Goal: Transaction & Acquisition: Purchase product/service

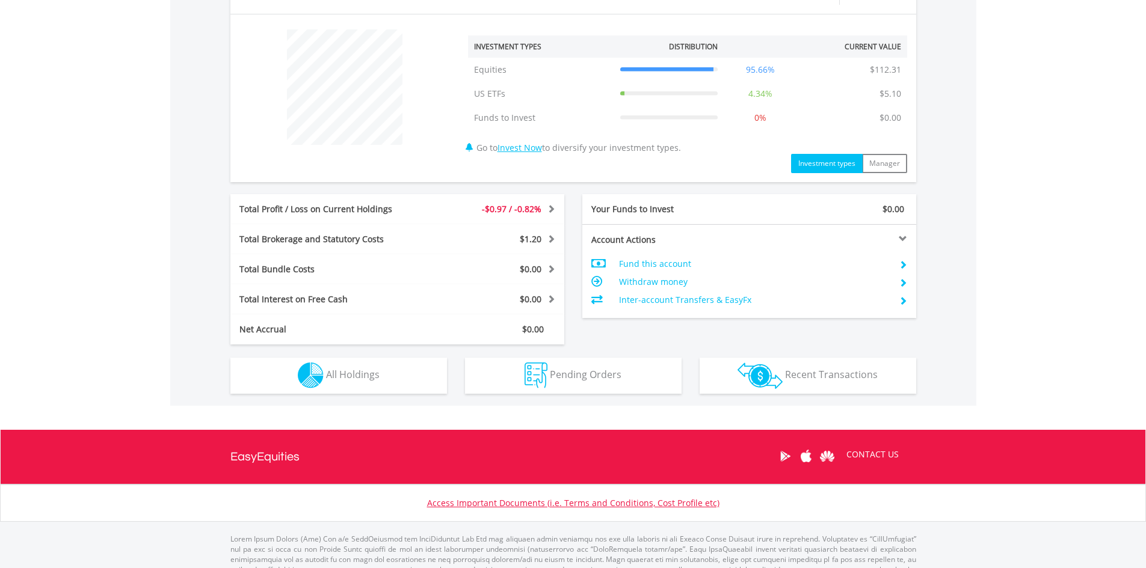
scroll to position [473, 0]
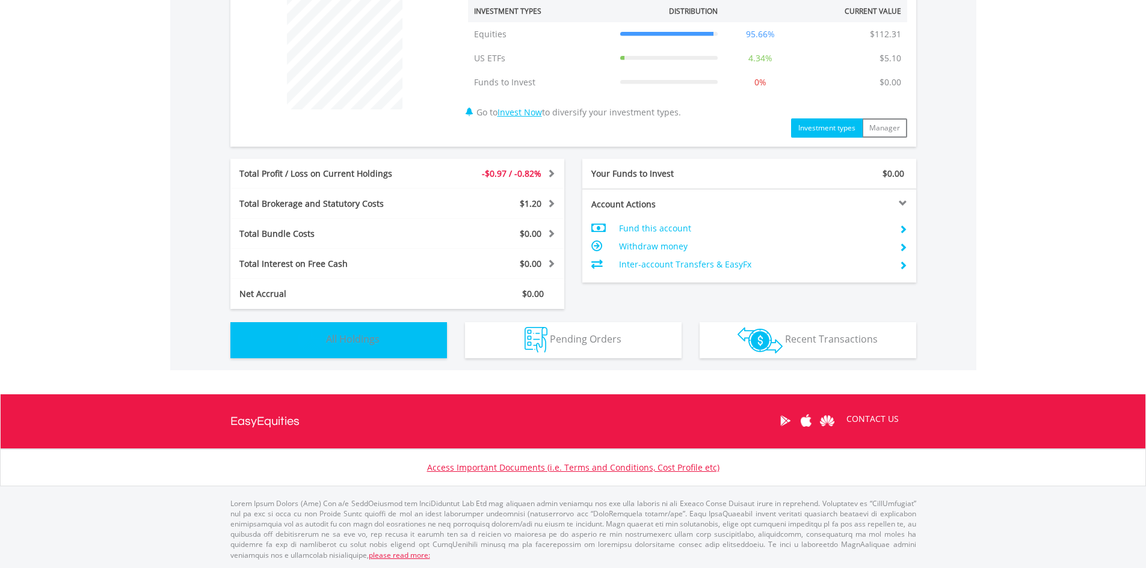
click at [410, 331] on button "Holdings All Holdings" at bounding box center [338, 340] width 217 height 36
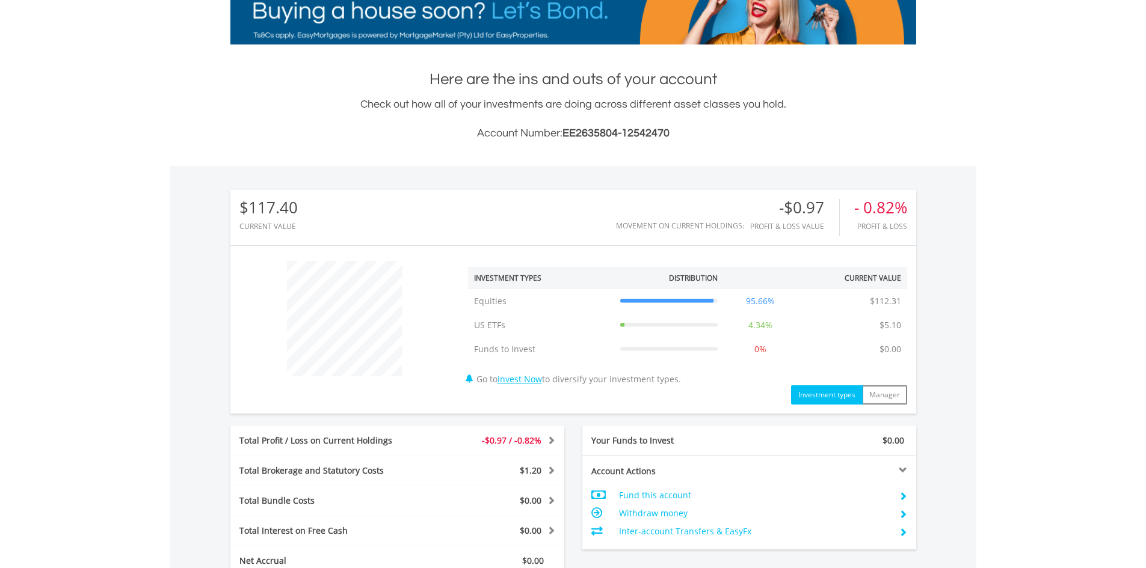
scroll to position [0, 0]
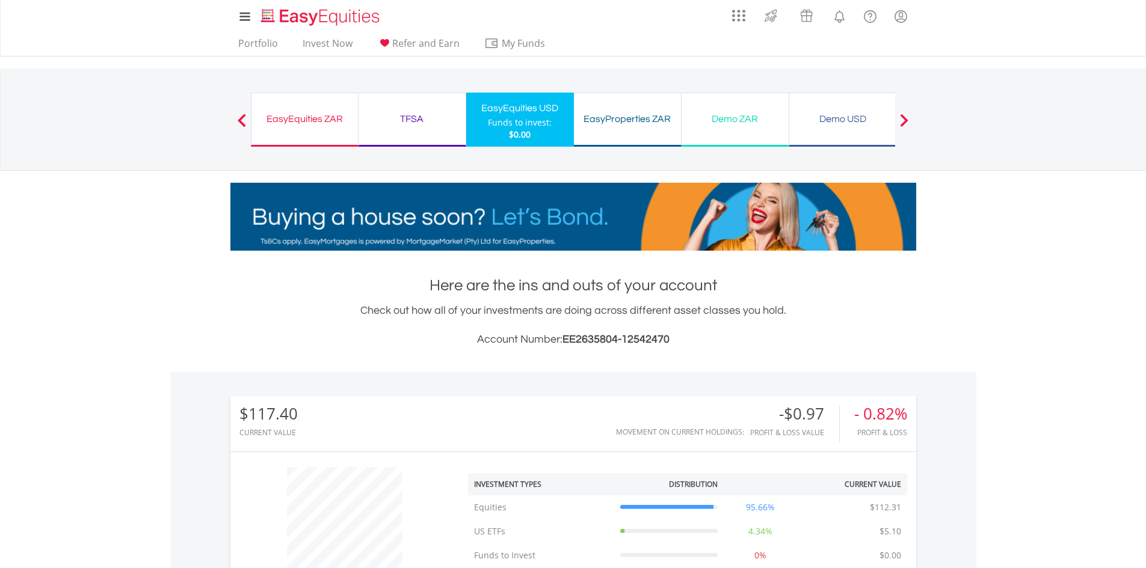
click at [370, 108] on div "TFSA Funds to invest: $0.00" at bounding box center [412, 120] width 108 height 54
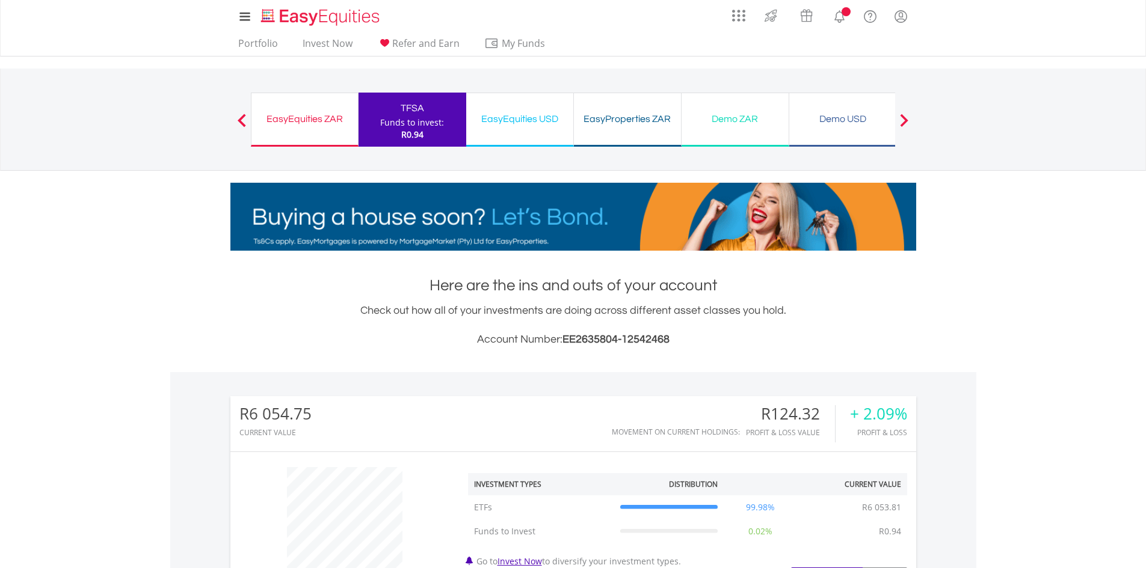
scroll to position [115, 229]
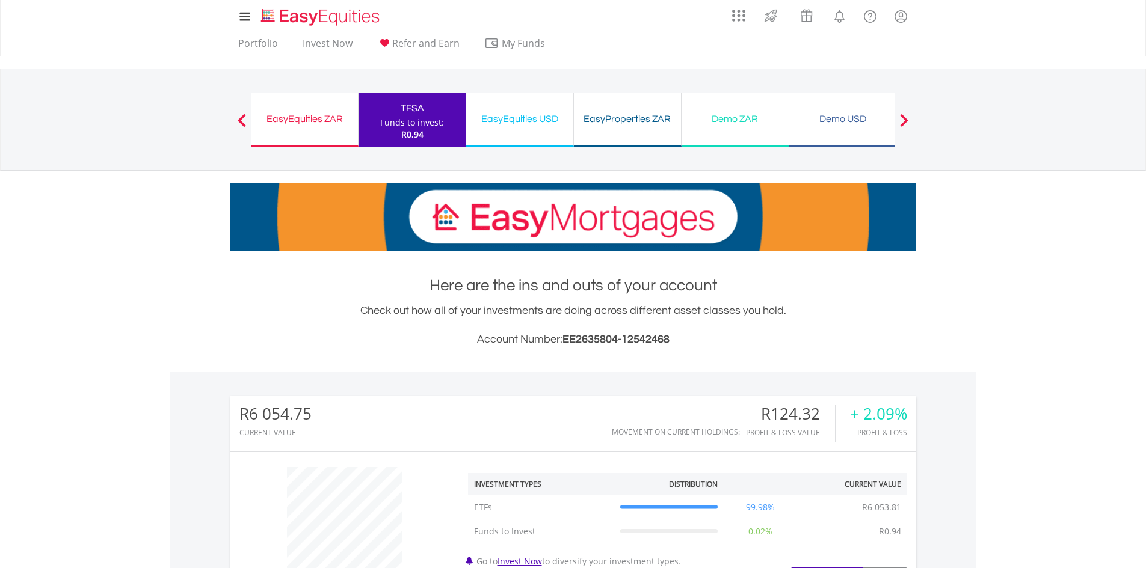
click at [296, 129] on div "EasyEquities ZAR Funds to invest: R0.94" at bounding box center [305, 120] width 108 height 54
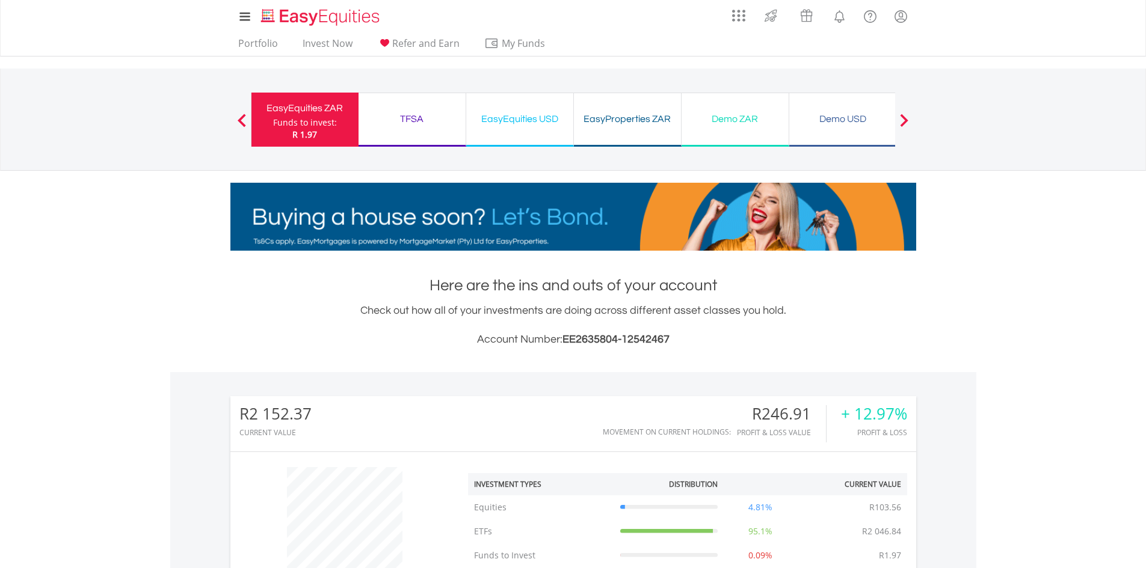
click at [407, 129] on div "TFSA Funds to invest: R 1.97" at bounding box center [412, 120] width 108 height 54
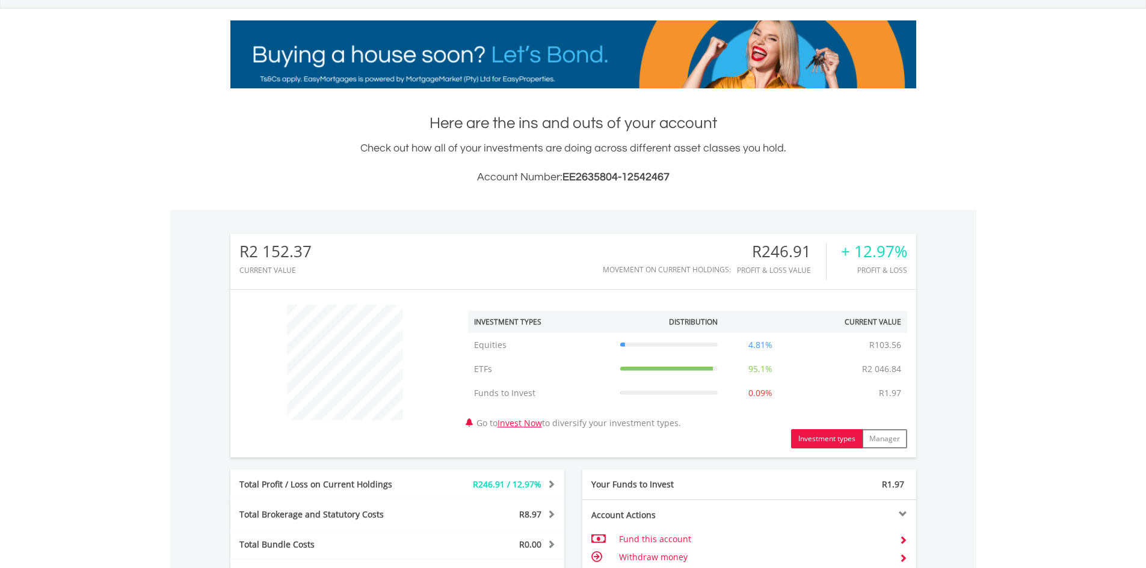
scroll to position [301, 0]
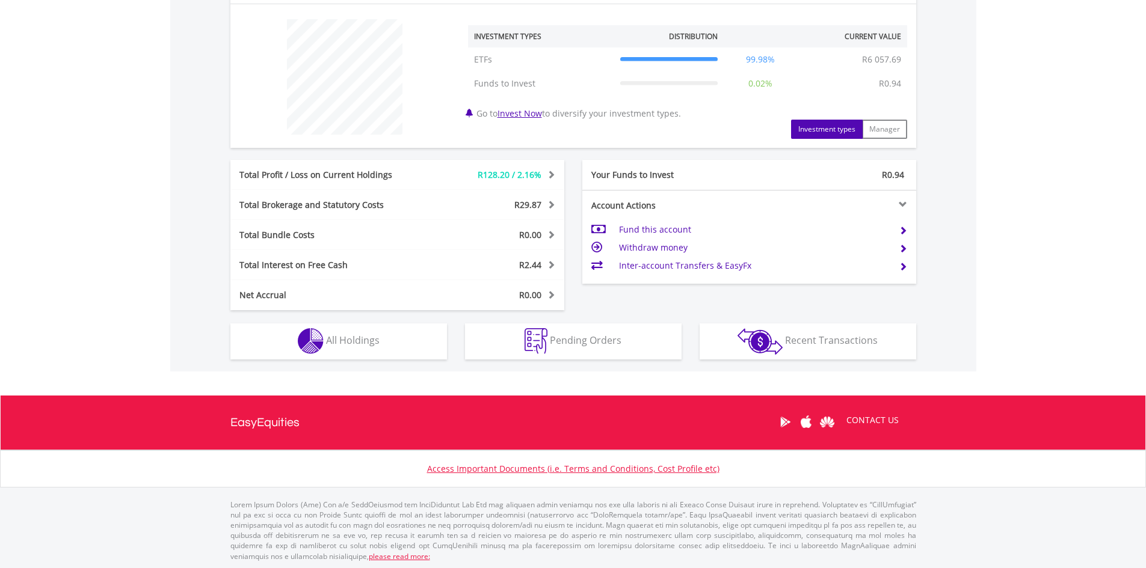
scroll to position [449, 0]
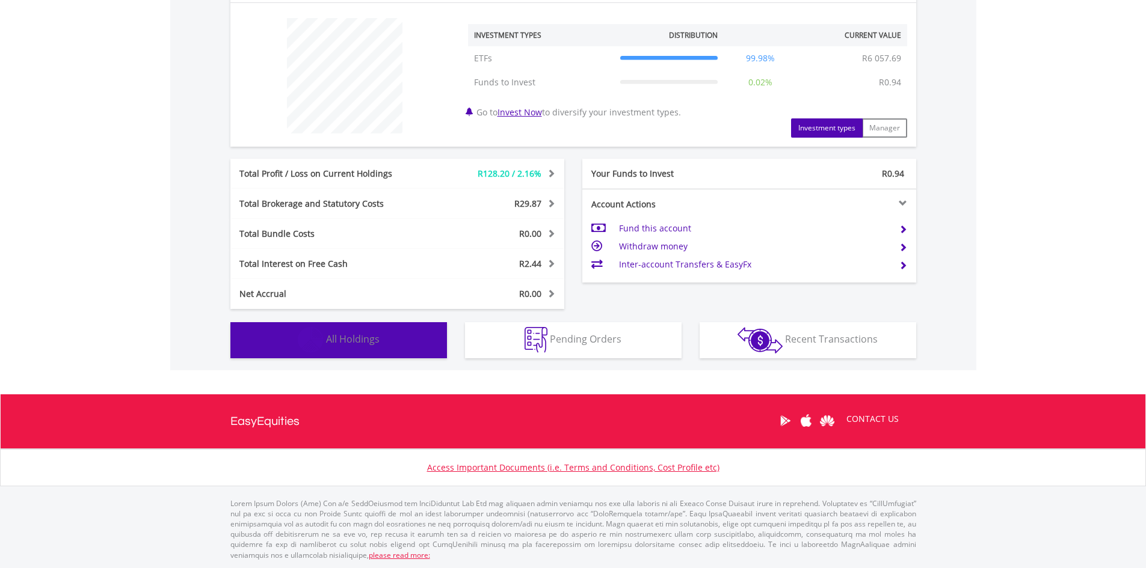
click at [388, 338] on button "Holdings All Holdings" at bounding box center [338, 340] width 217 height 36
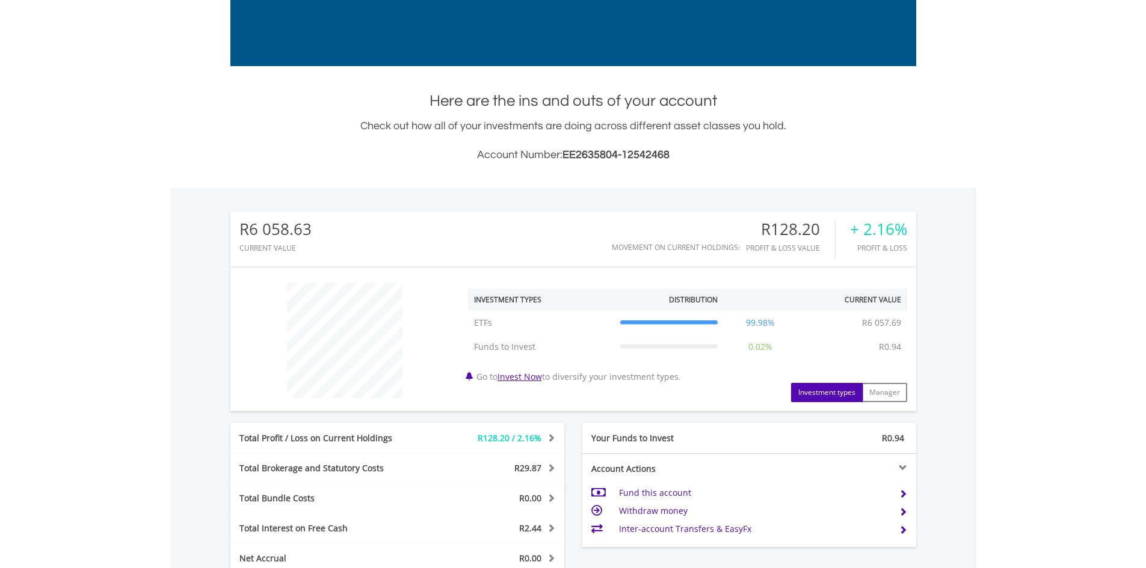
scroll to position [0, 0]
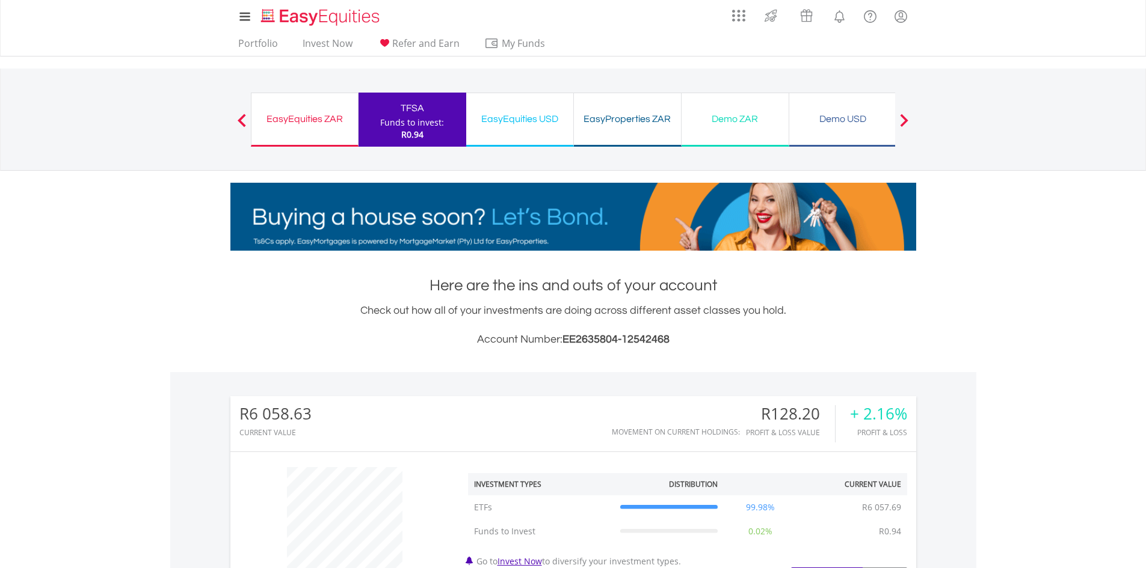
click at [332, 114] on div "EasyEquities ZAR" at bounding box center [305, 119] width 92 height 17
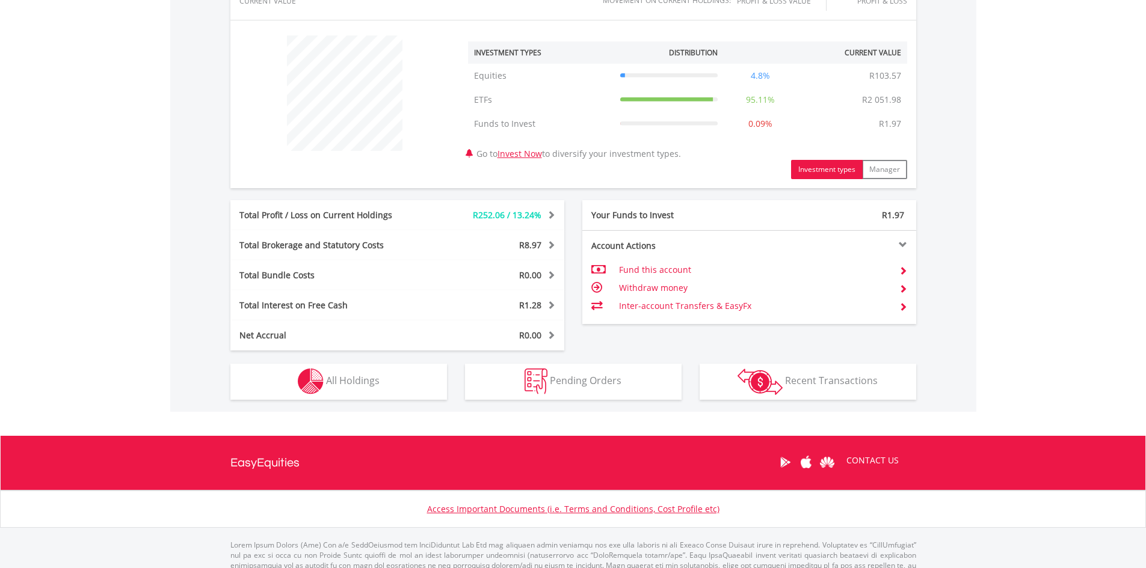
scroll to position [473, 0]
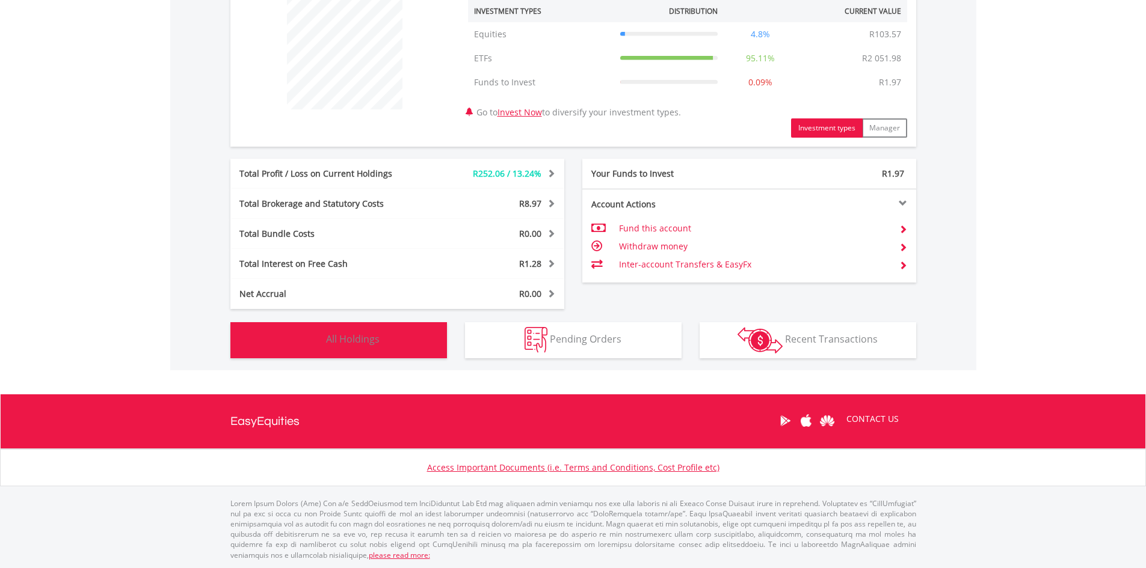
click at [355, 339] on span "All Holdings" at bounding box center [353, 339] width 54 height 13
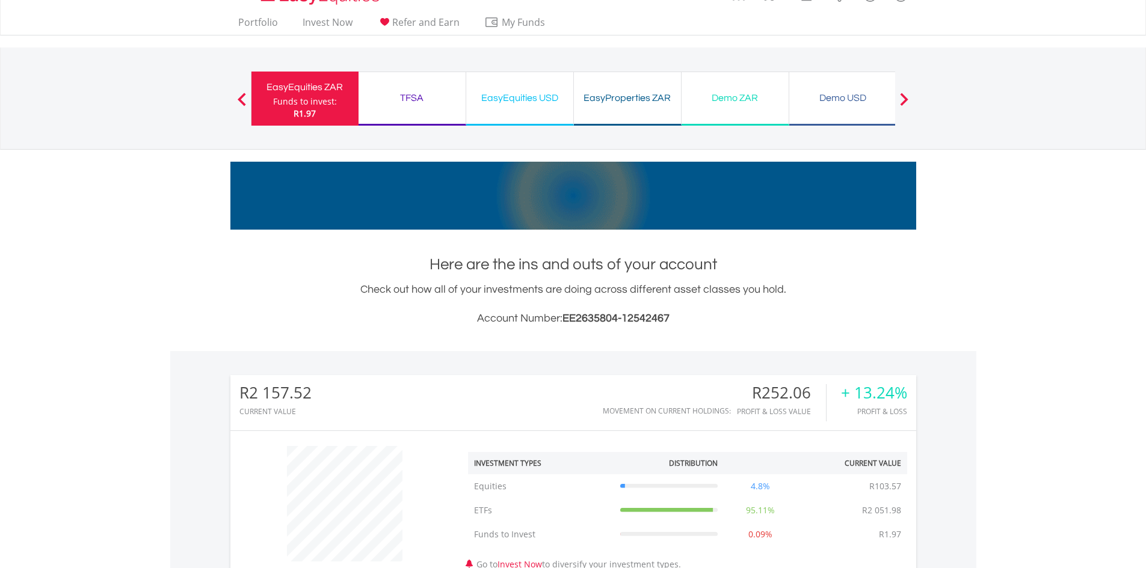
scroll to position [0, 0]
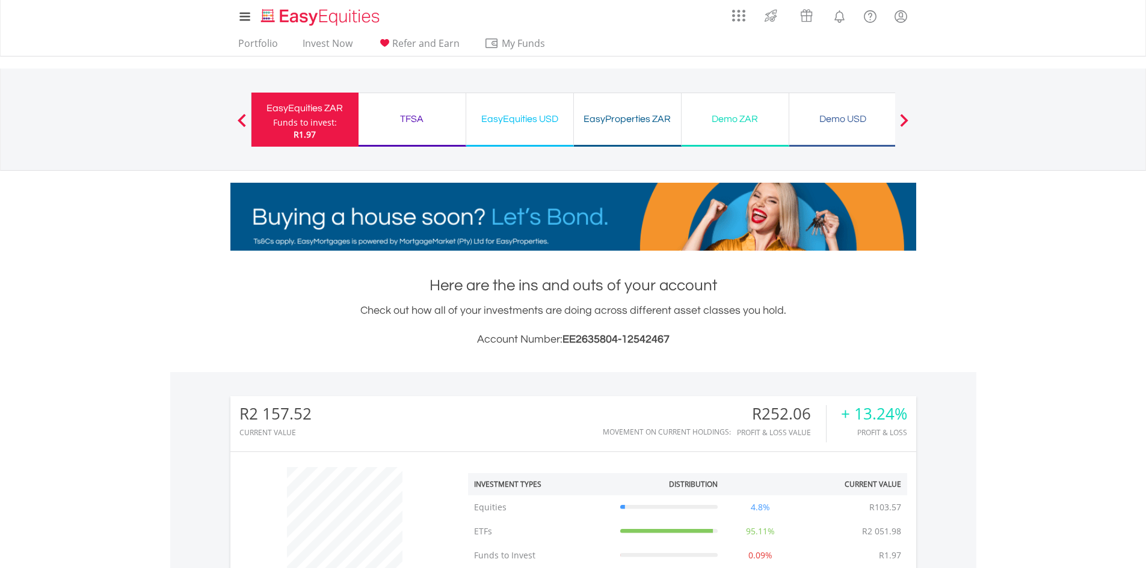
click at [558, 125] on div "EasyEquities USD" at bounding box center [519, 119] width 93 height 17
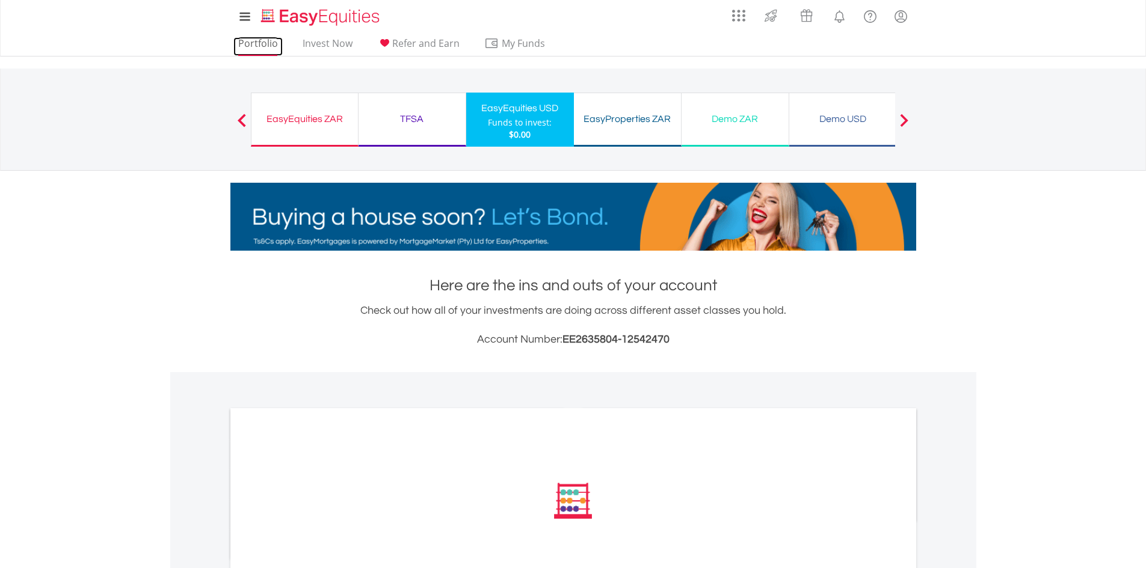
click at [275, 48] on link "Portfolio" at bounding box center [257, 46] width 49 height 19
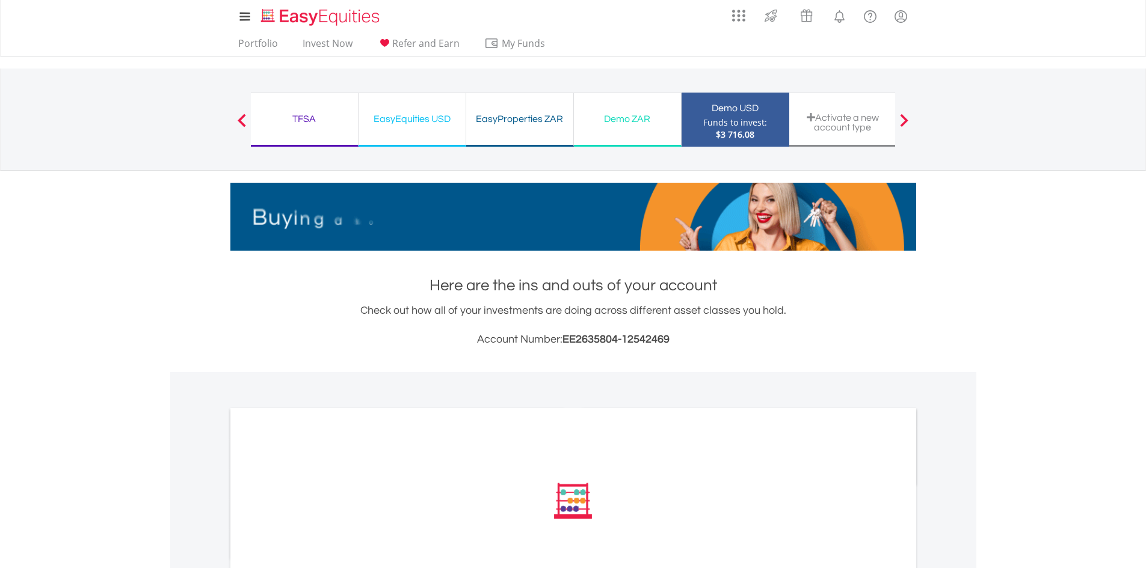
scroll to position [286, 0]
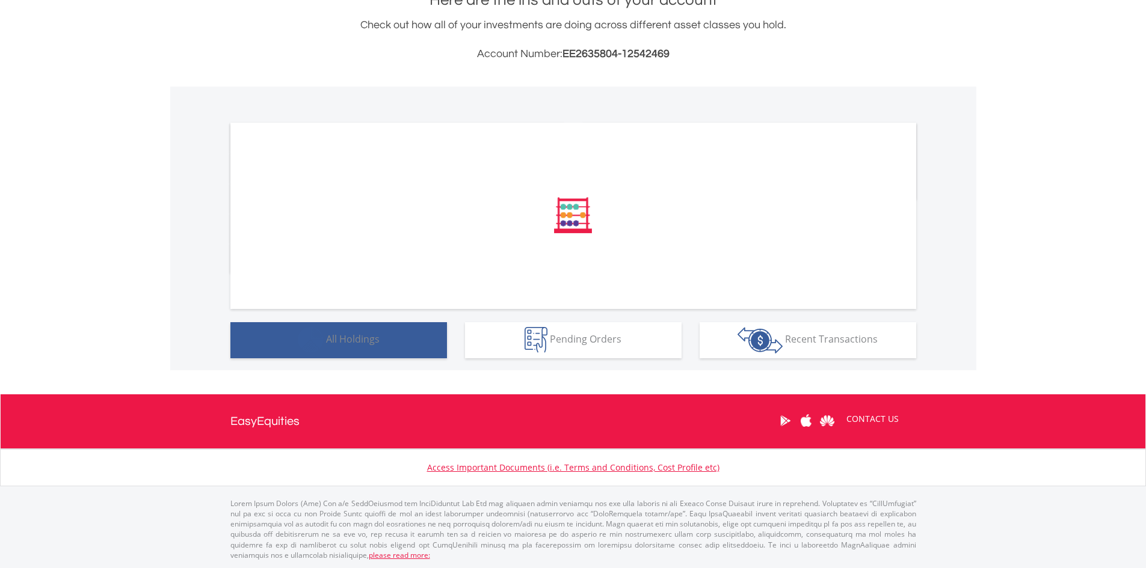
click at [424, 346] on button "Holdings All Holdings" at bounding box center [338, 340] width 217 height 36
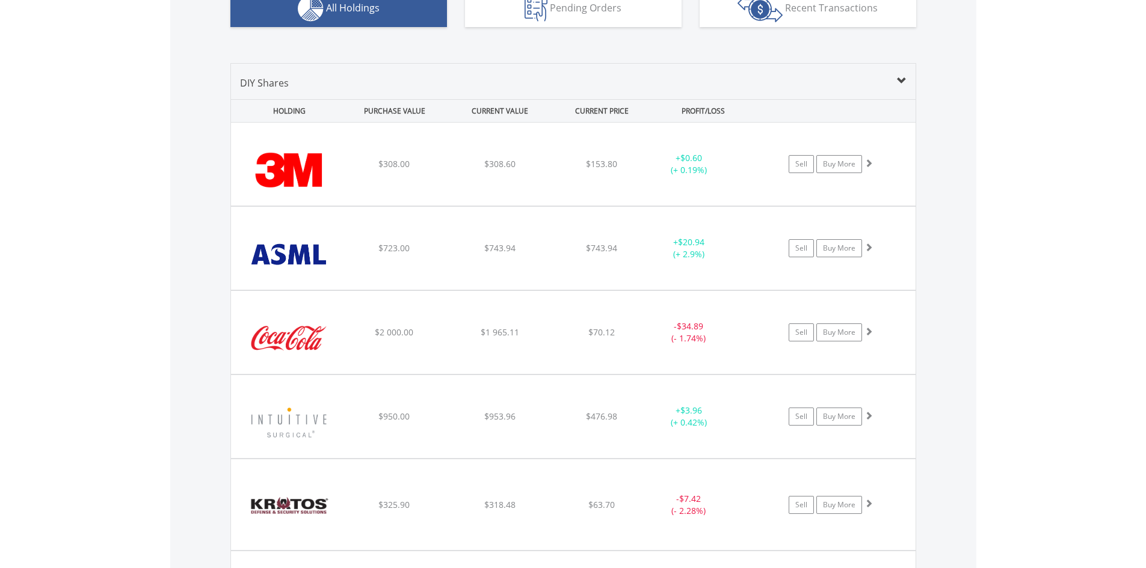
scroll to position [777, 0]
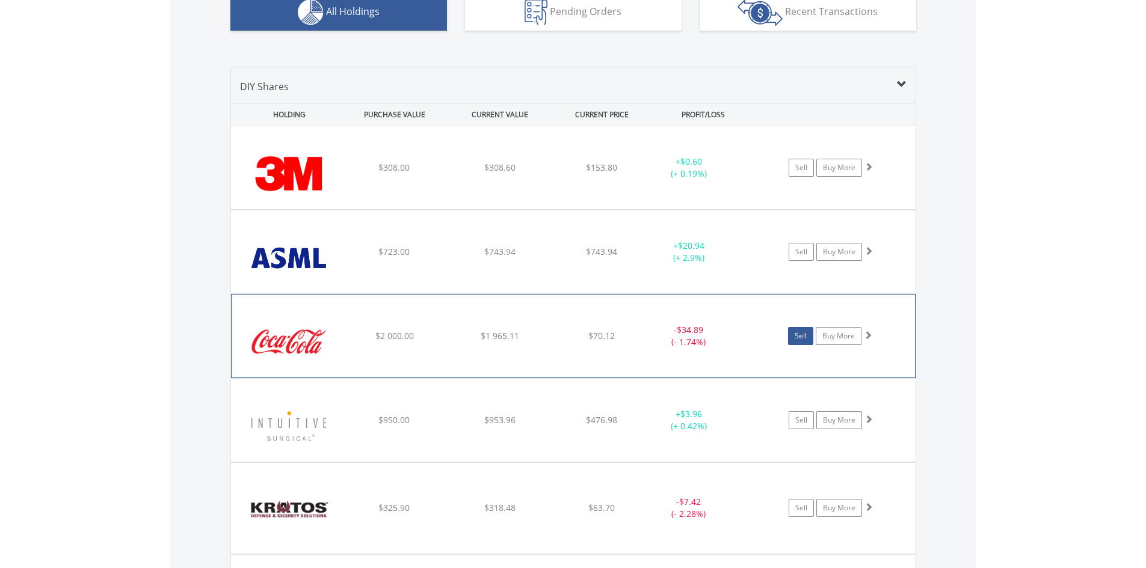
click at [797, 336] on link "Sell" at bounding box center [800, 336] width 25 height 18
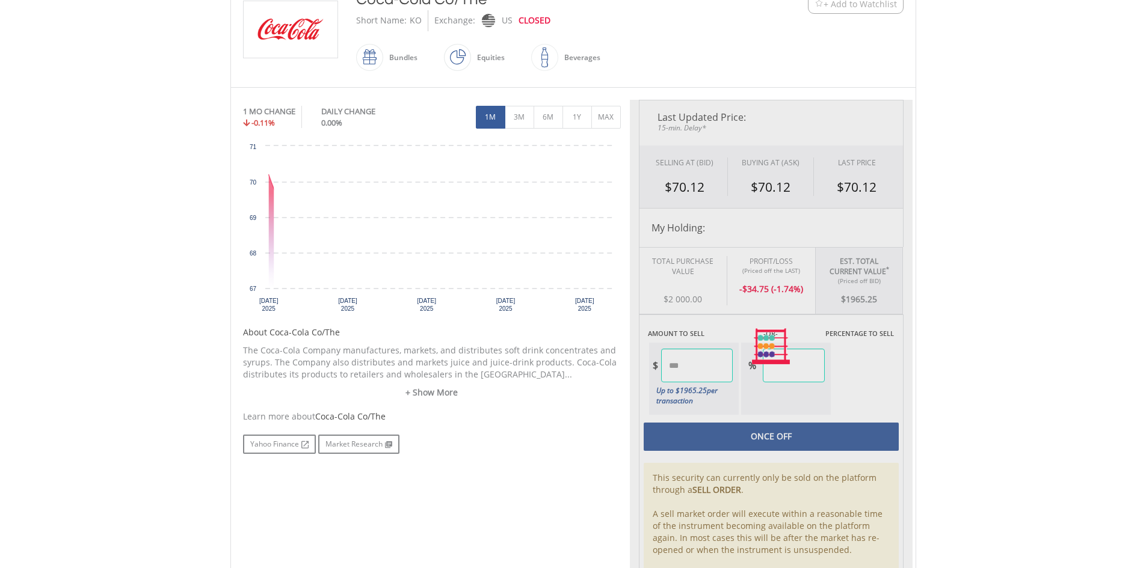
scroll to position [301, 0]
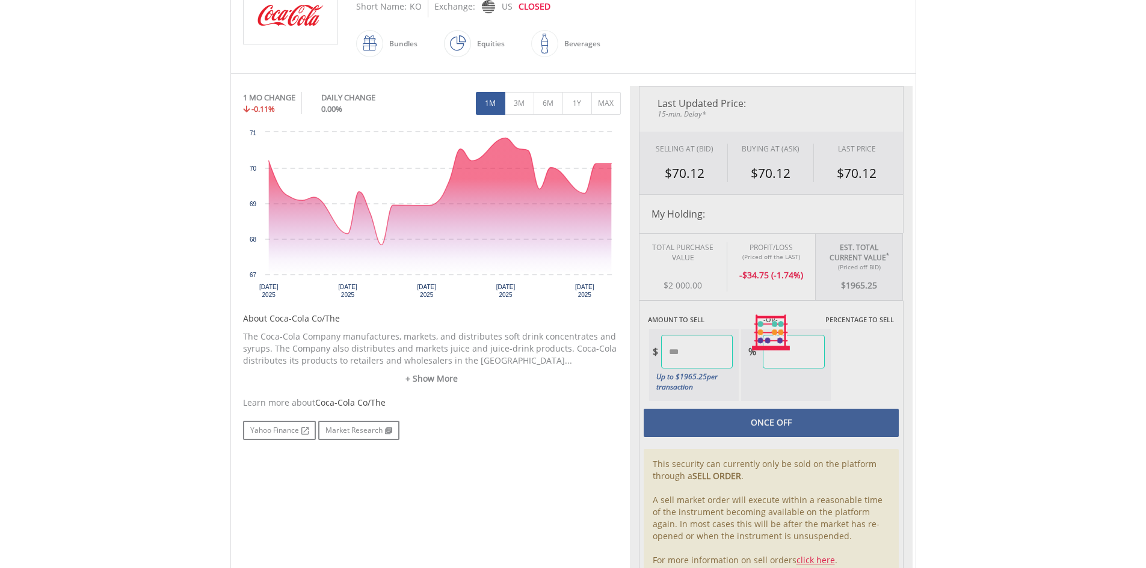
type input "*******"
type input "******"
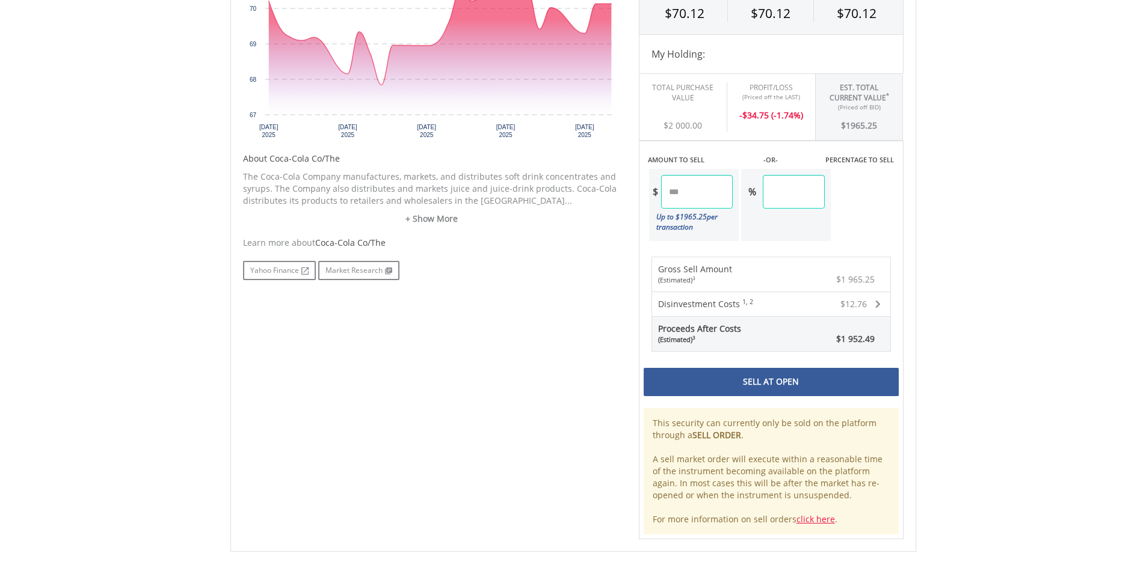
scroll to position [481, 0]
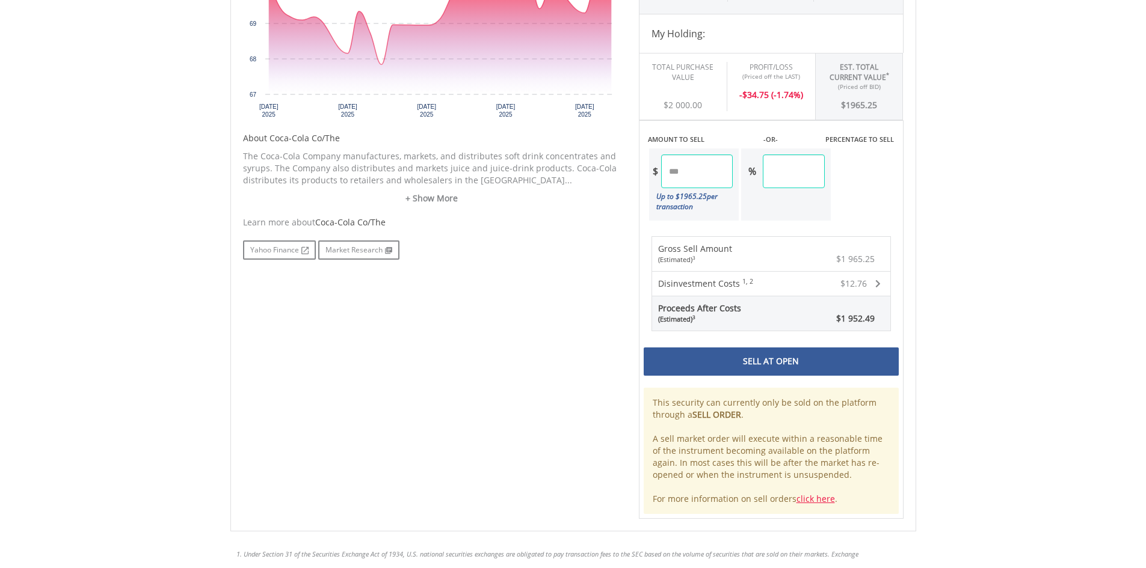
click at [790, 360] on div "Sell At Open" at bounding box center [771, 362] width 255 height 28
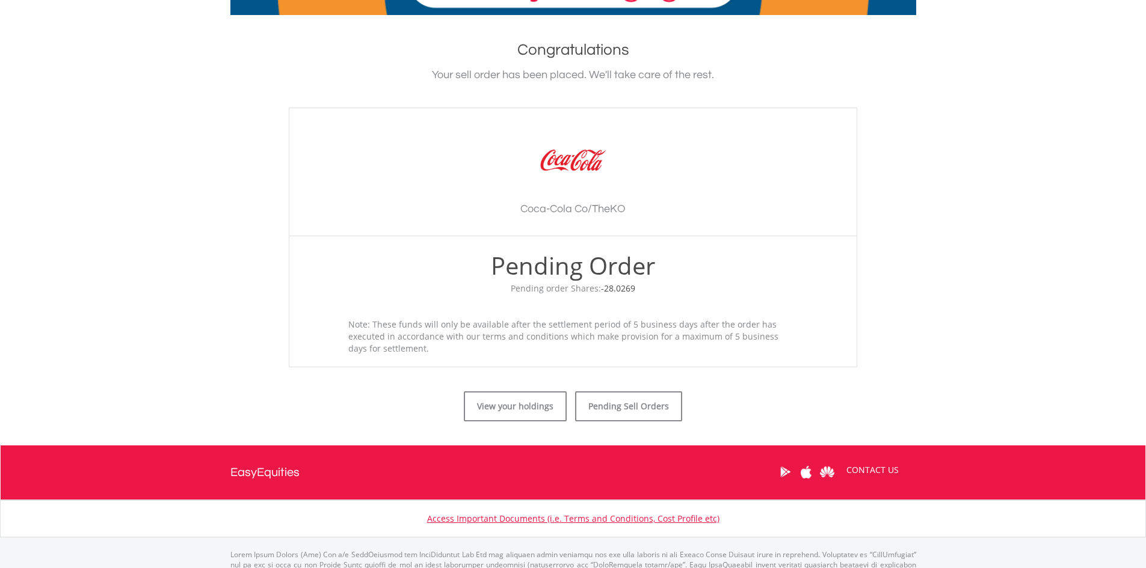
scroll to position [241, 0]
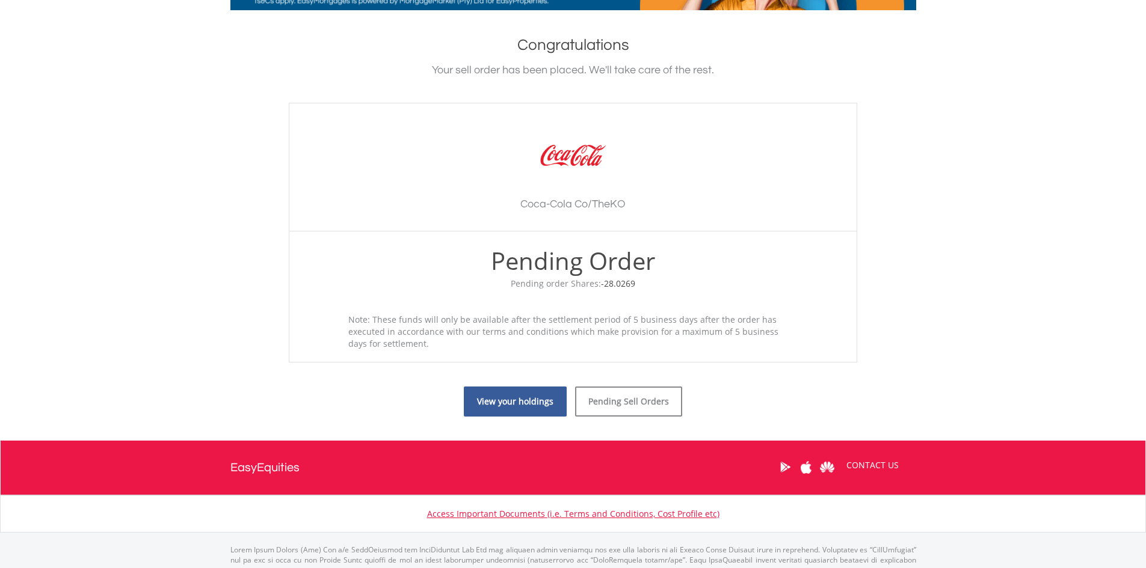
click at [544, 403] on link "View your holdings" at bounding box center [515, 402] width 103 height 30
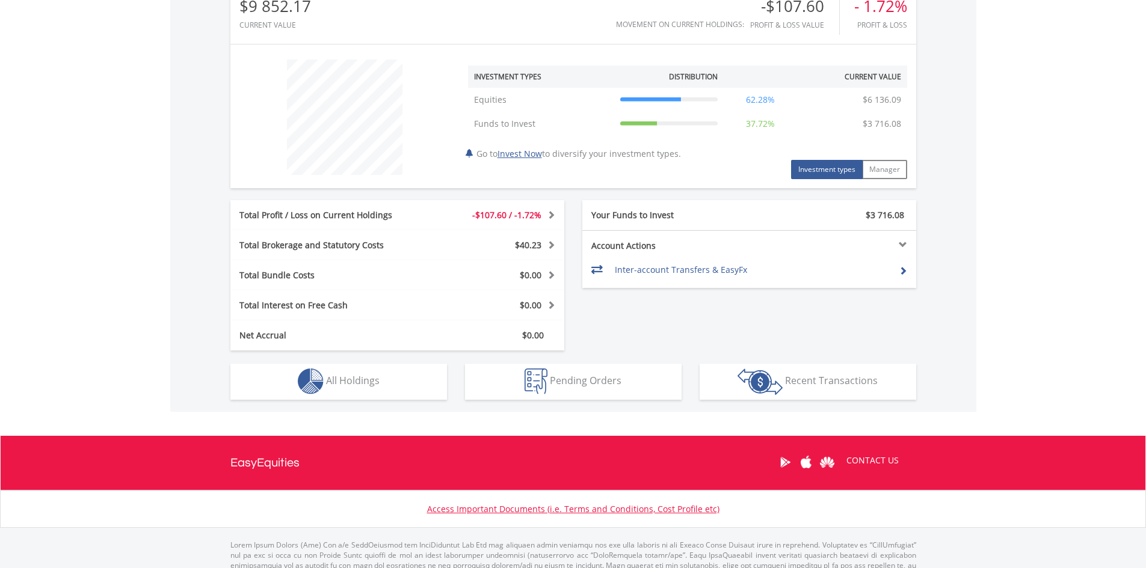
scroll to position [421, 0]
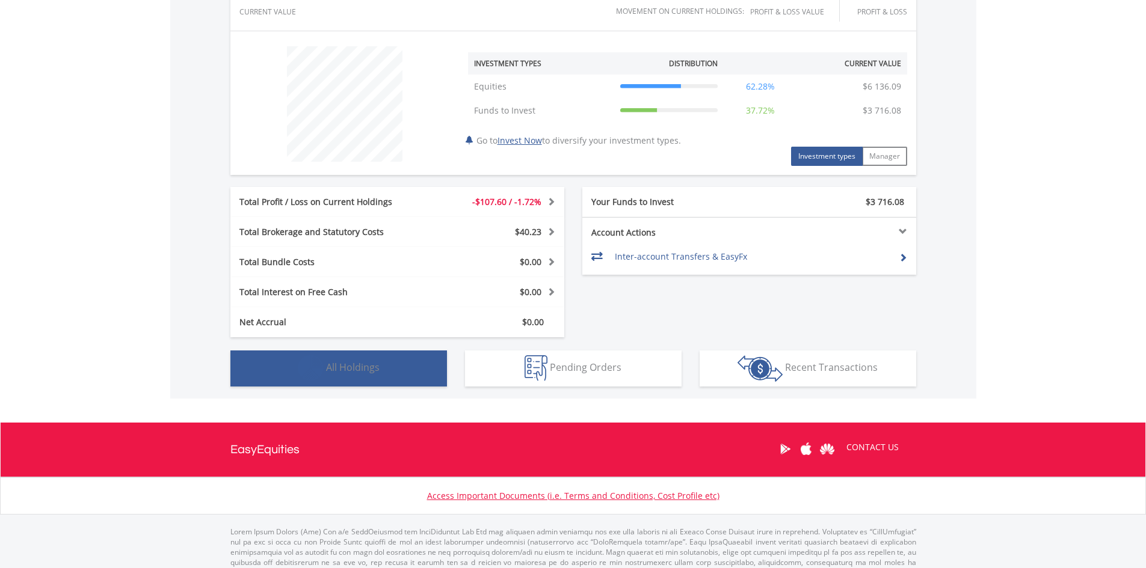
click at [428, 378] on button "Holdings All Holdings" at bounding box center [338, 369] width 217 height 36
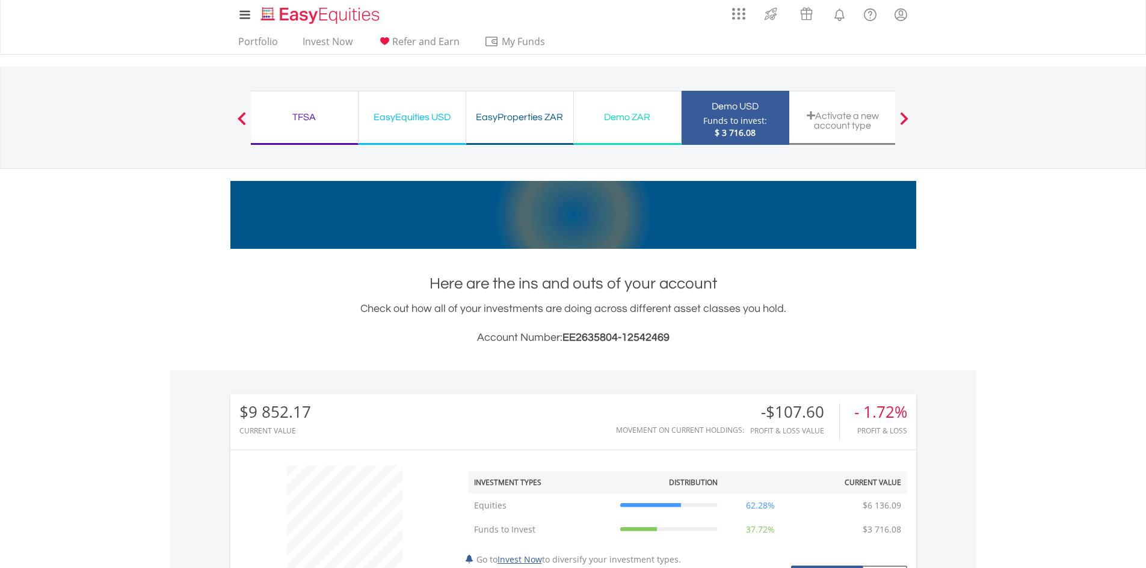
scroll to position [0, 0]
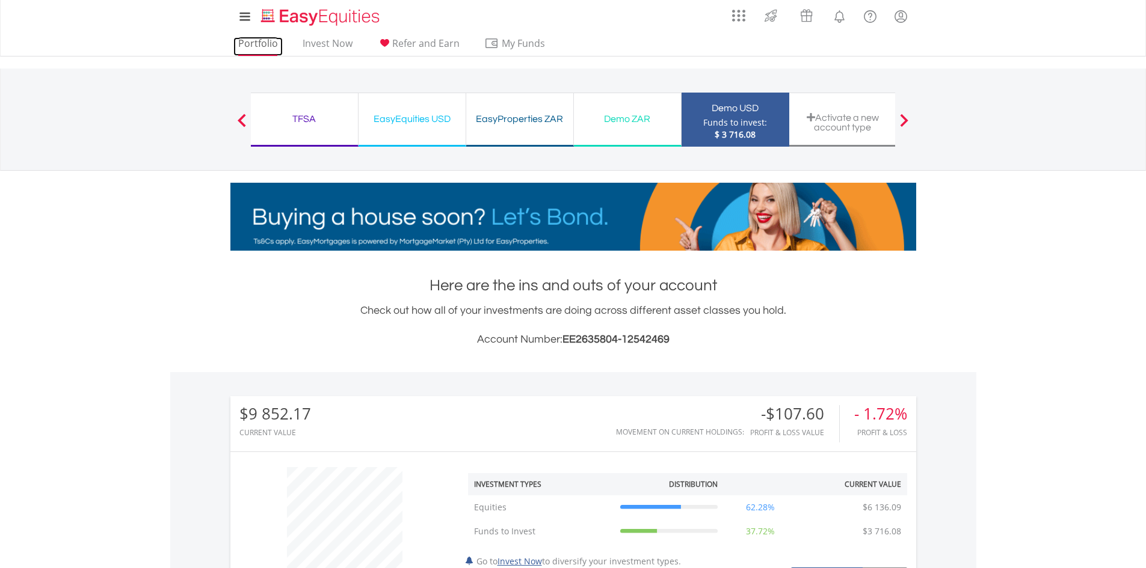
click at [247, 48] on link "Portfolio" at bounding box center [257, 46] width 49 height 19
